Goal: Task Accomplishment & Management: Complete application form

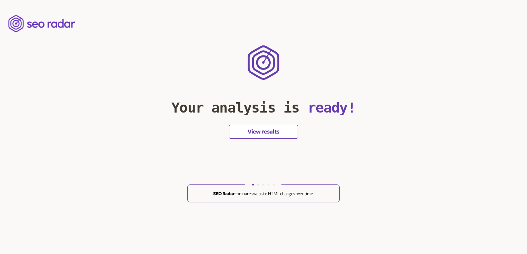
click at [267, 129] on button "View results" at bounding box center [263, 132] width 69 height 14
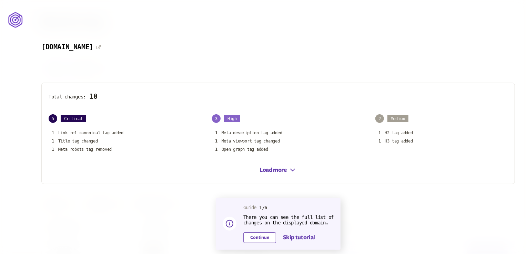
click at [261, 239] on button "Continue" at bounding box center [259, 238] width 33 height 11
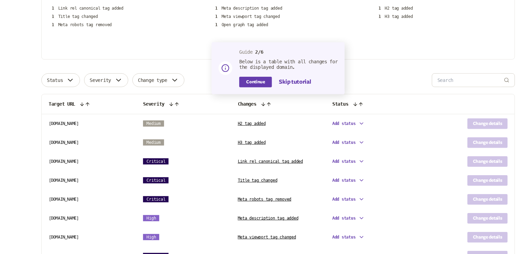
scroll to position [69, 0]
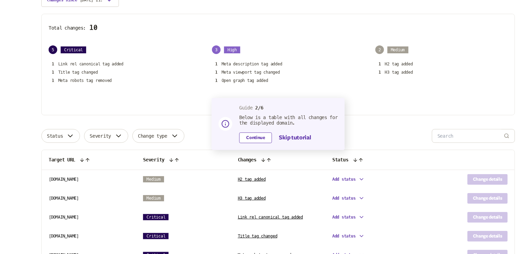
click at [258, 137] on button "Continue" at bounding box center [255, 138] width 33 height 11
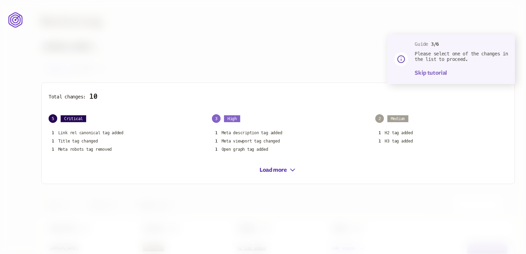
click at [421, 74] on button "Skip tutorial" at bounding box center [431, 73] width 32 height 8
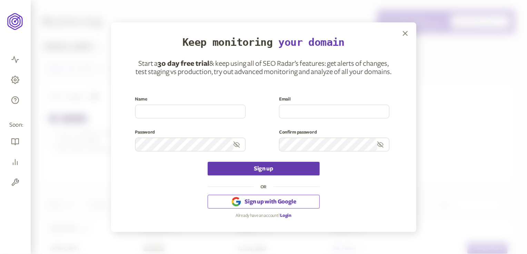
scroll to position [226, 0]
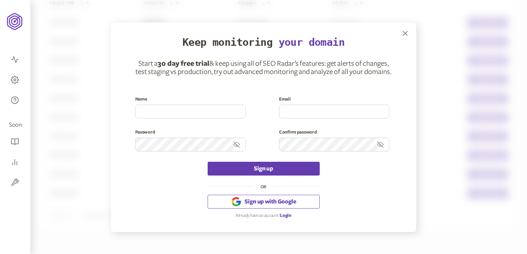
click at [260, 199] on span "Sign up with Google" at bounding box center [269, 202] width 51 height 8
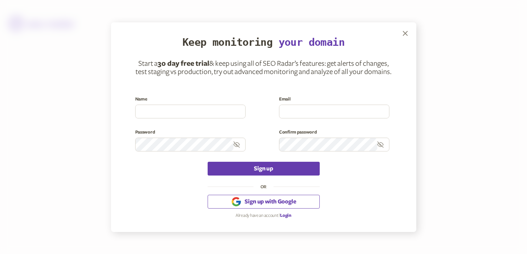
click at [261, 204] on span "Sign up with Google" at bounding box center [269, 202] width 51 height 8
click at [195, 115] on input at bounding box center [190, 111] width 110 height 13
click at [214, 116] on input at bounding box center [190, 111] width 110 height 13
type input "a"
